Goal: Transaction & Acquisition: Purchase product/service

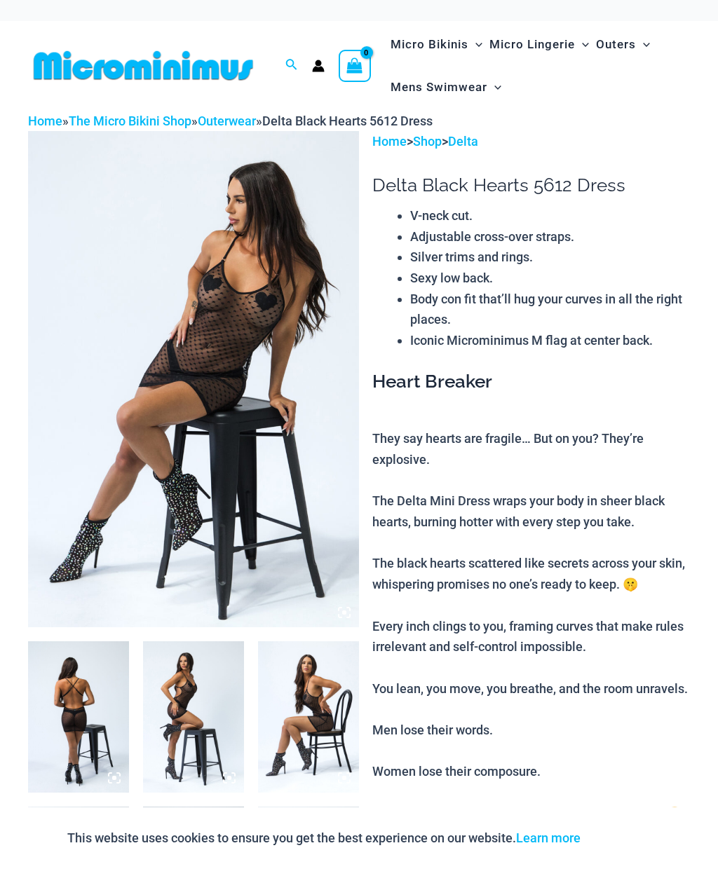
click at [76, 426] on img at bounding box center [193, 379] width 331 height 496
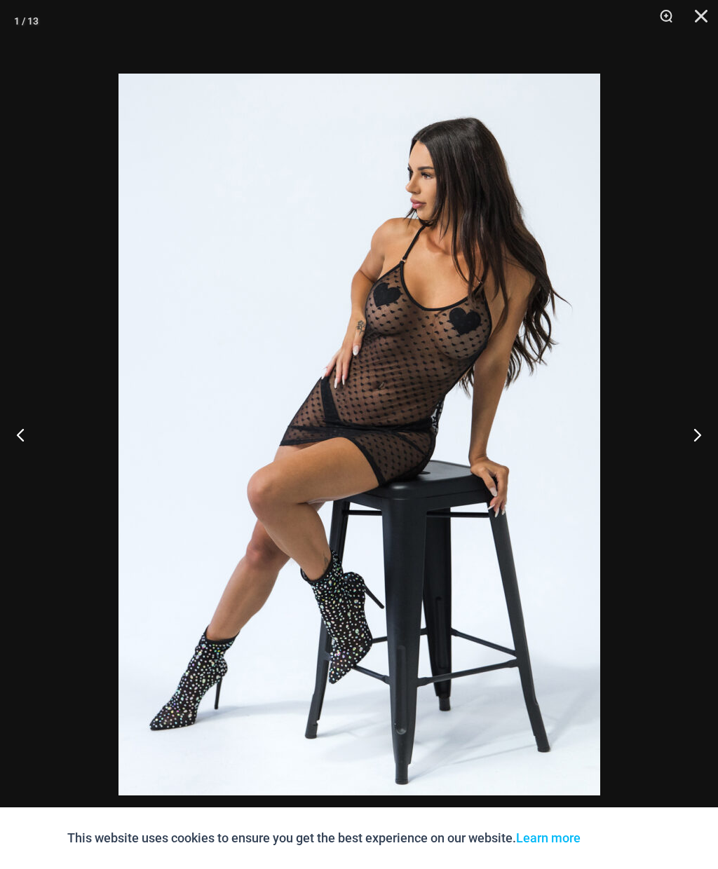
click at [681, 447] on button "Next" at bounding box center [691, 435] width 53 height 70
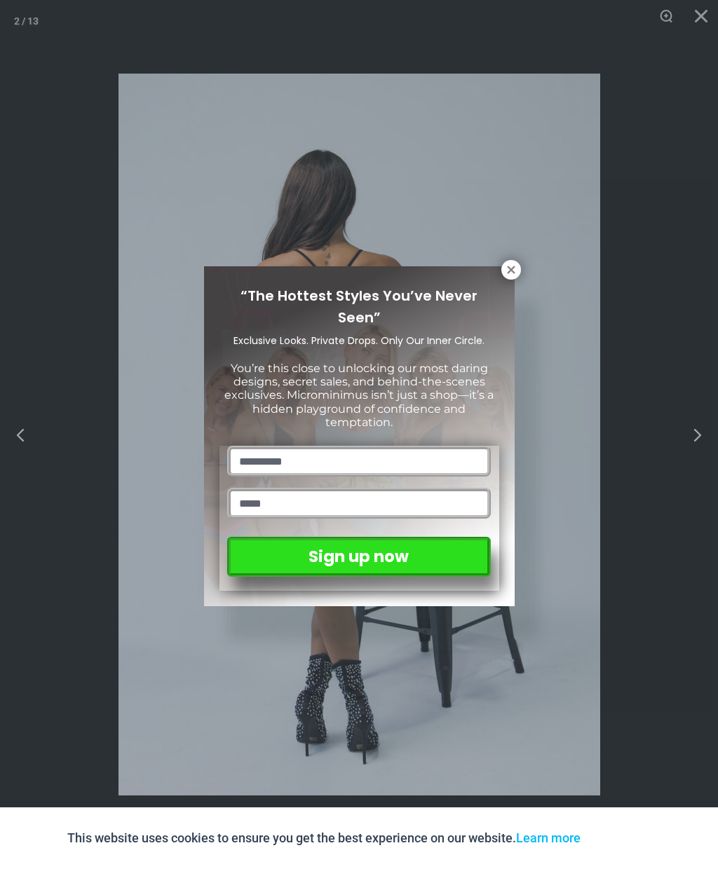
click at [512, 268] on icon at bounding box center [511, 270] width 8 height 8
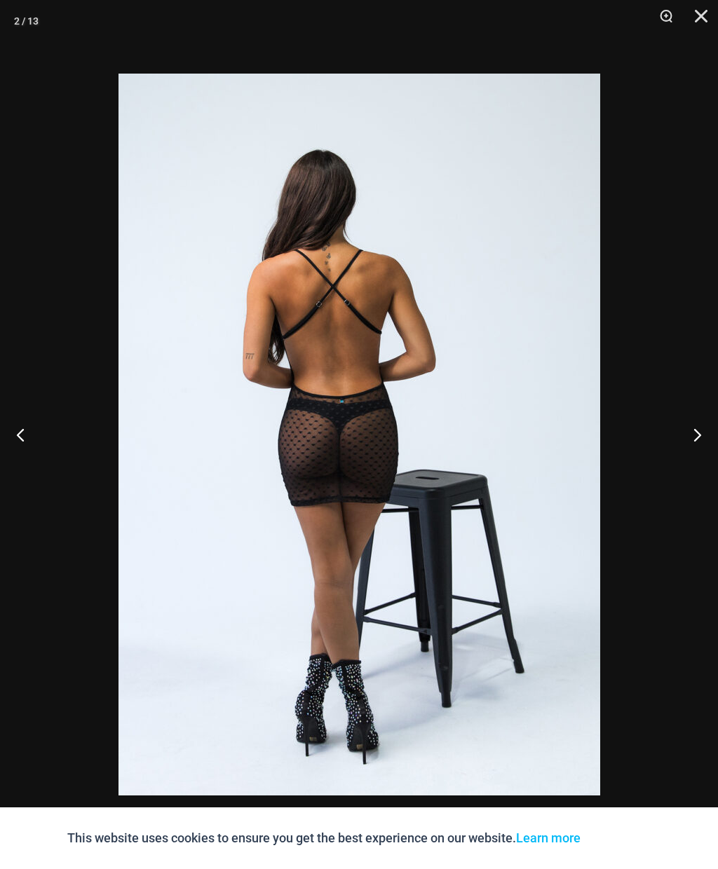
click at [695, 435] on button "Next" at bounding box center [691, 435] width 53 height 70
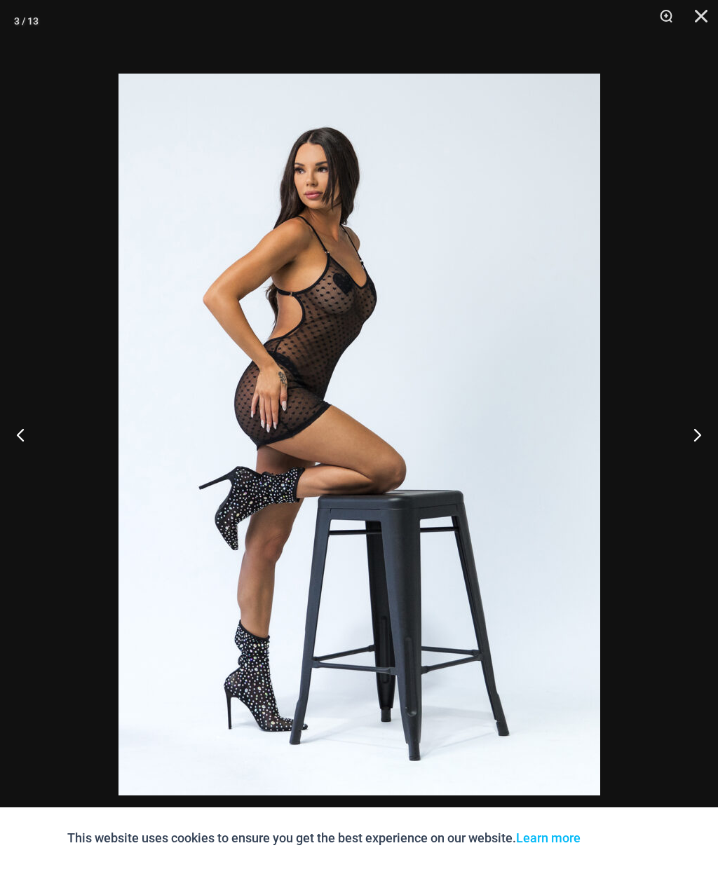
click at [692, 430] on button "Next" at bounding box center [691, 435] width 53 height 70
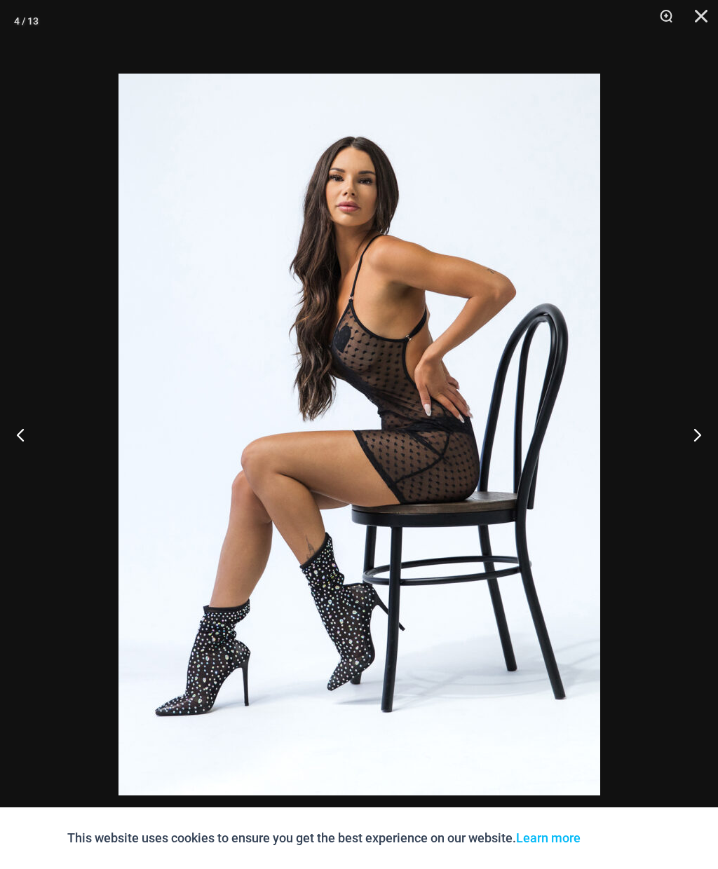
click at [689, 444] on button "Next" at bounding box center [691, 435] width 53 height 70
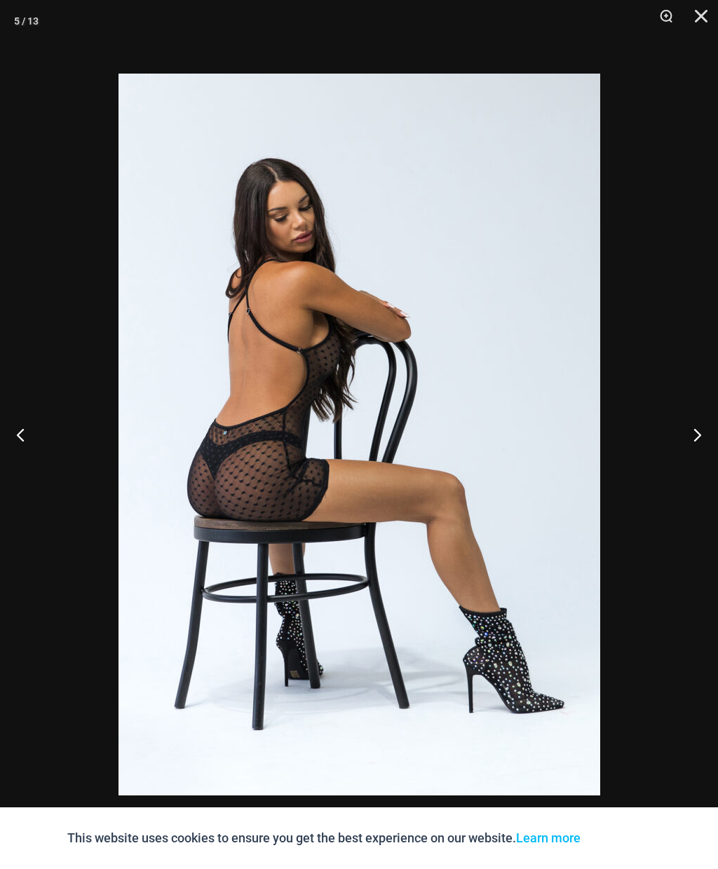
click at [689, 445] on button "Next" at bounding box center [691, 435] width 53 height 70
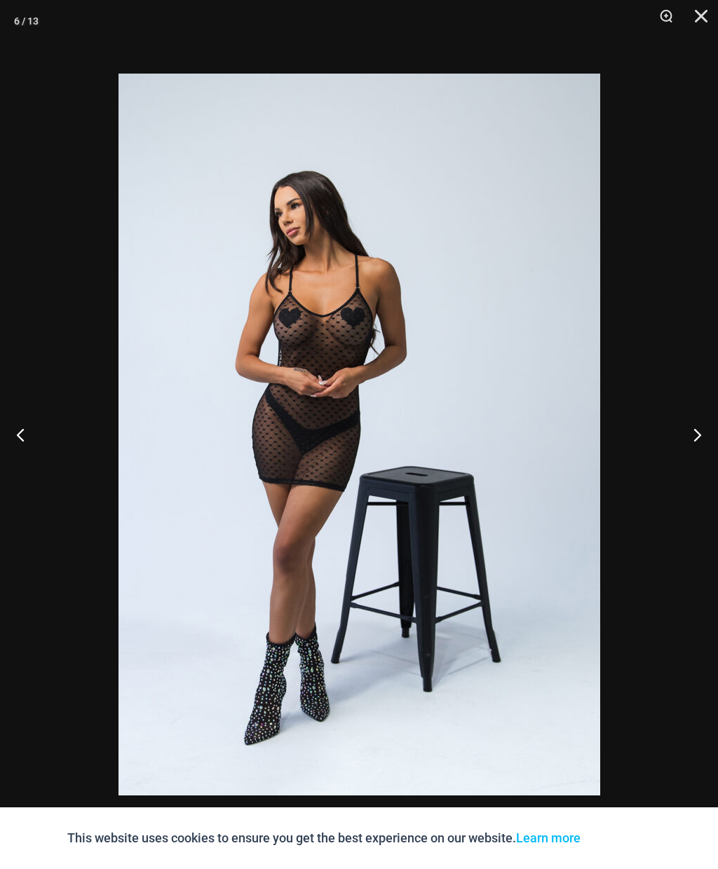
click at [691, 446] on button "Next" at bounding box center [691, 435] width 53 height 70
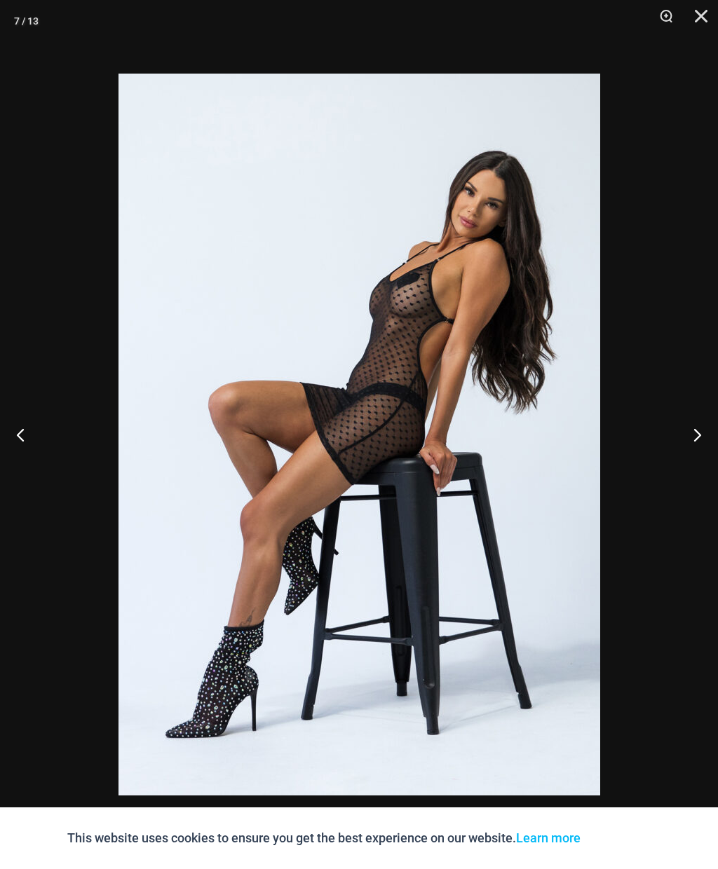
click at [691, 446] on button "Next" at bounding box center [691, 435] width 53 height 70
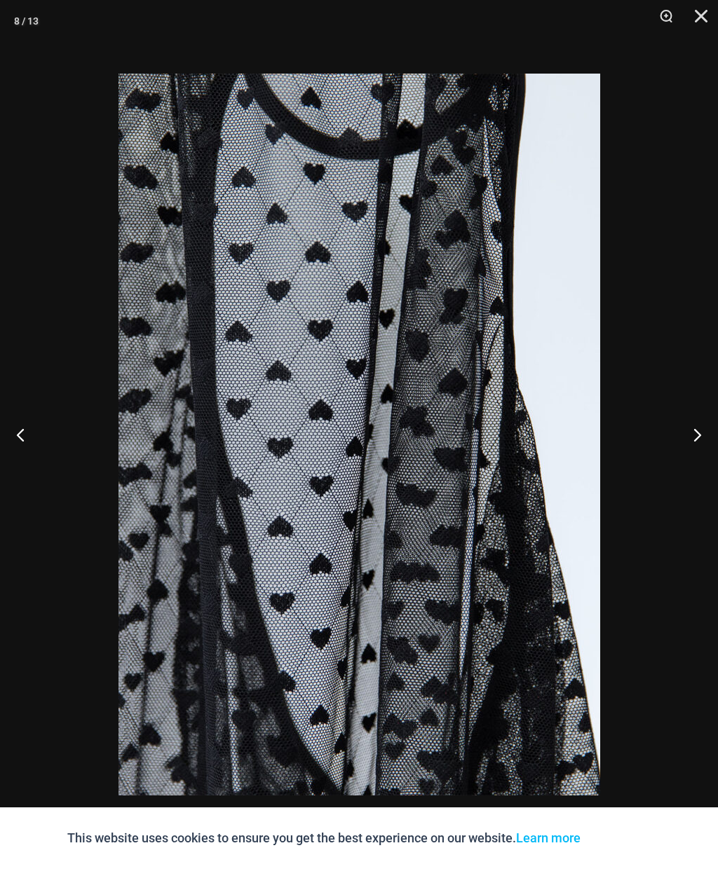
click at [696, 8] on button "Close" at bounding box center [696, 21] width 35 height 42
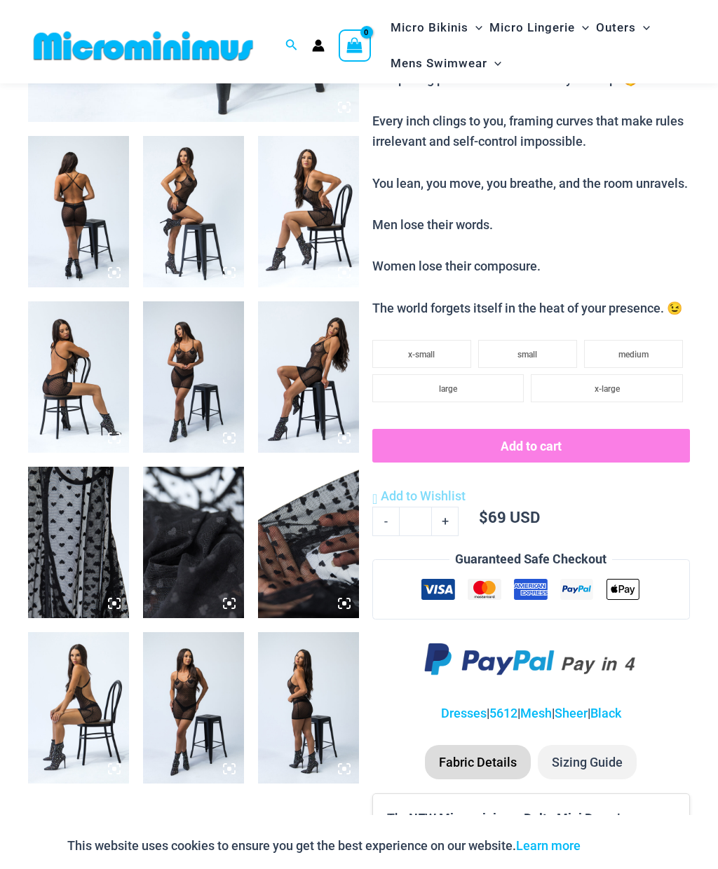
scroll to position [365, 0]
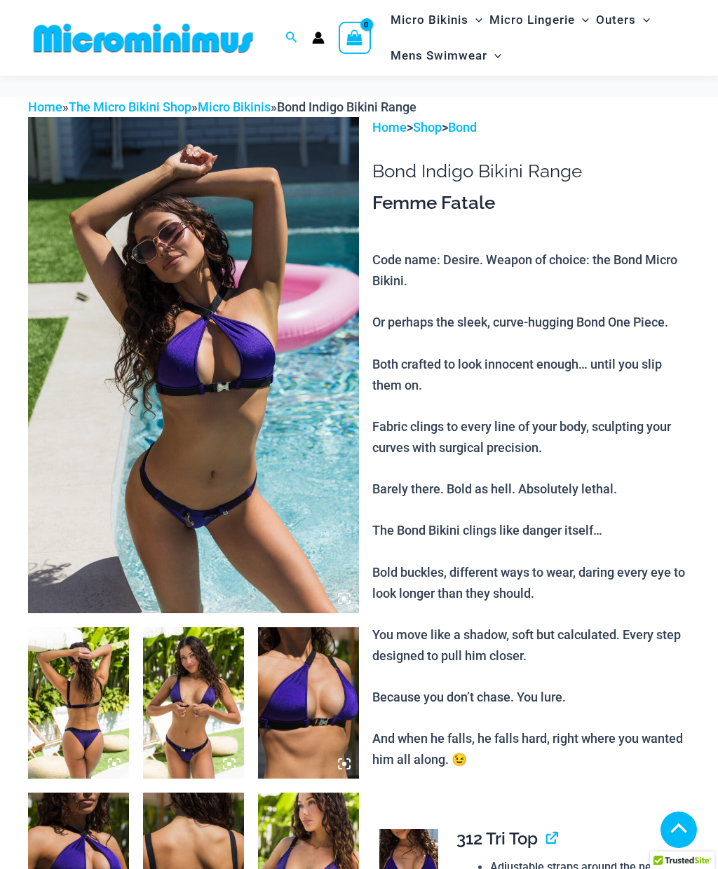
scroll to position [683, 0]
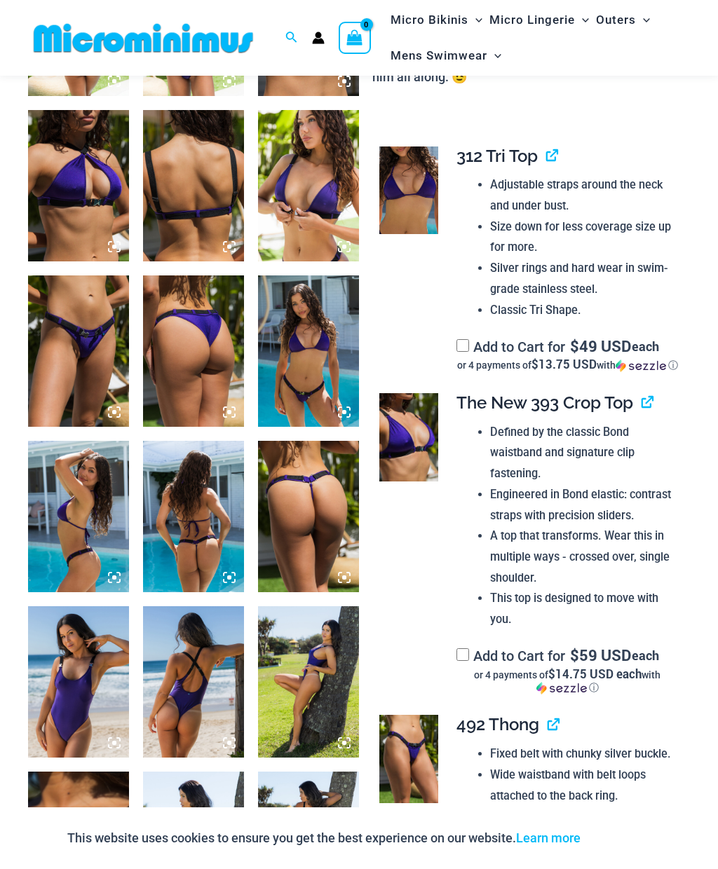
click at [641, 403] on link "View product" at bounding box center [641, 403] width 0 height 20
